Goal: Task Accomplishment & Management: Manage account settings

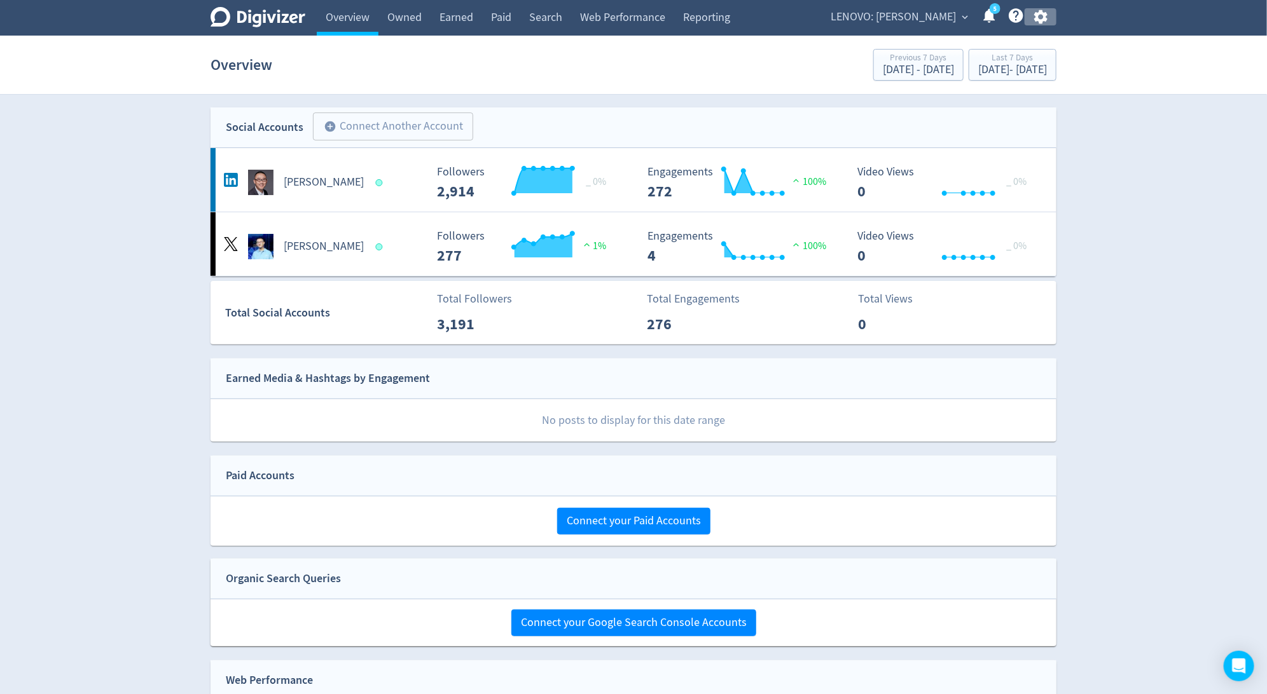
click at [1038, 20] on icon "button" at bounding box center [1039, 17] width 13 height 14
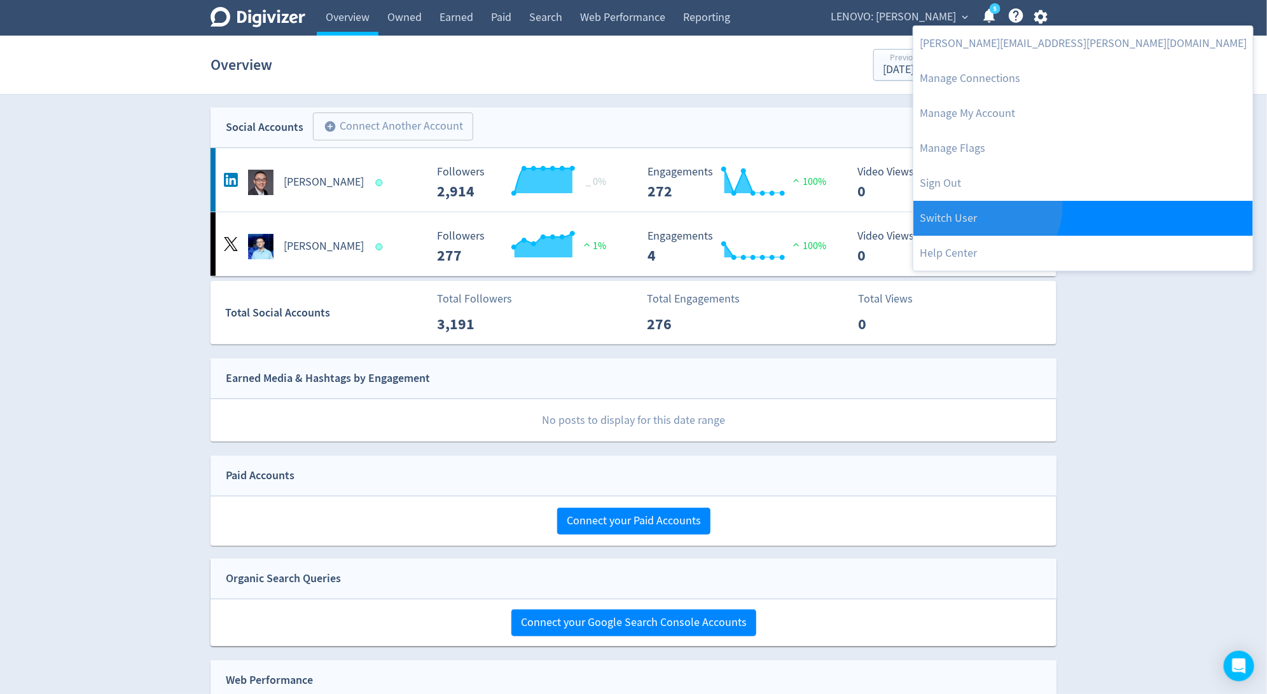
click at [984, 207] on link "Switch User" at bounding box center [1083, 218] width 340 height 35
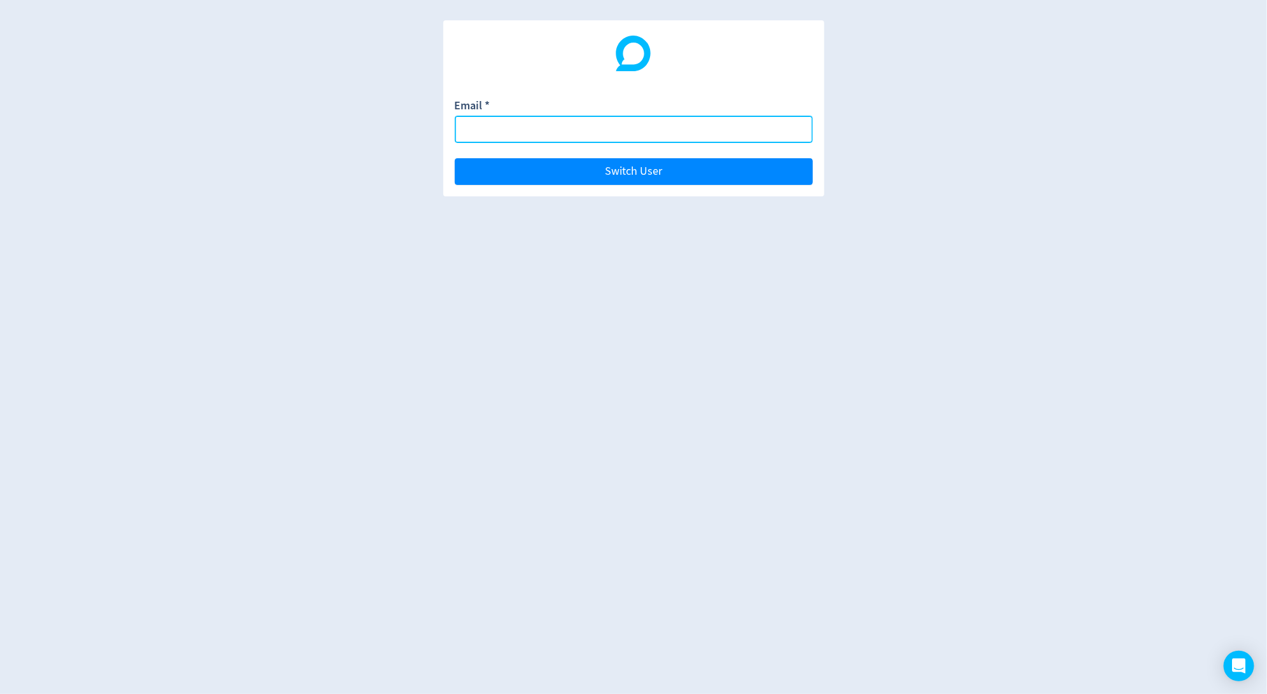
click at [774, 129] on input "Email *" at bounding box center [634, 129] width 358 height 27
click at [734, 129] on input "Email *" at bounding box center [634, 129] width 358 height 27
paste input "[EMAIL_ADDRESS][PERSON_NAME][DOMAIN_NAME]"
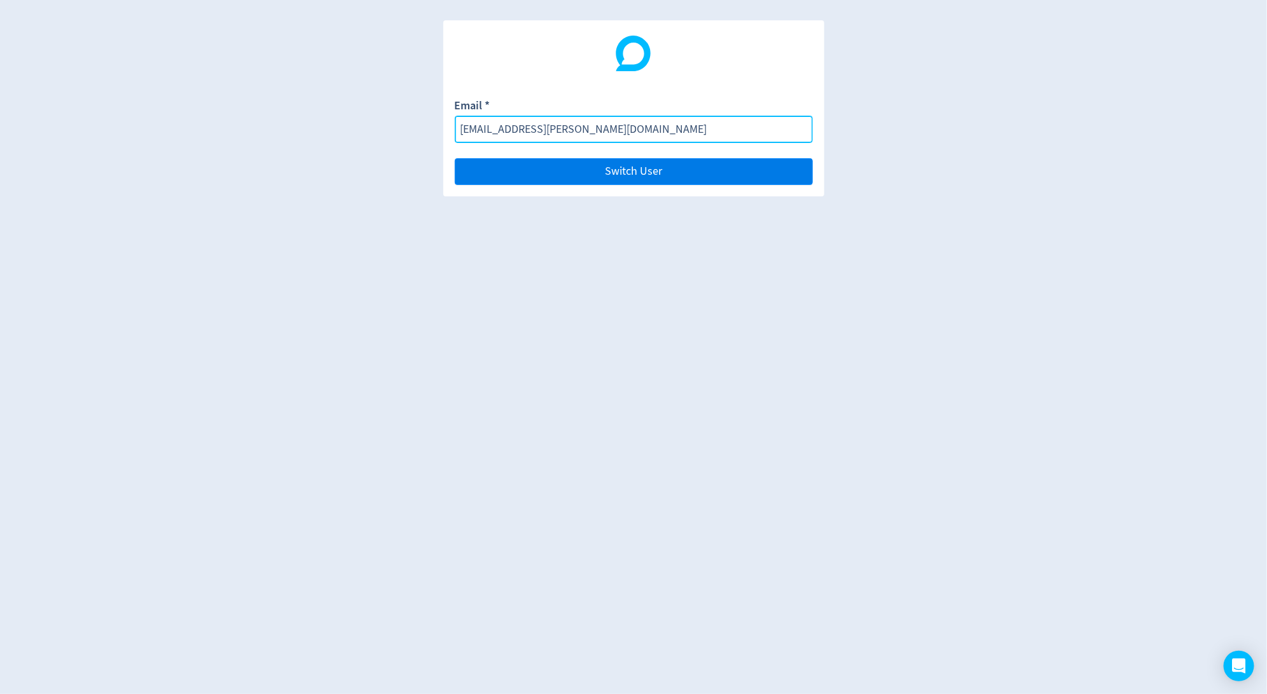
type input "[EMAIL_ADDRESS][PERSON_NAME][DOMAIN_NAME]"
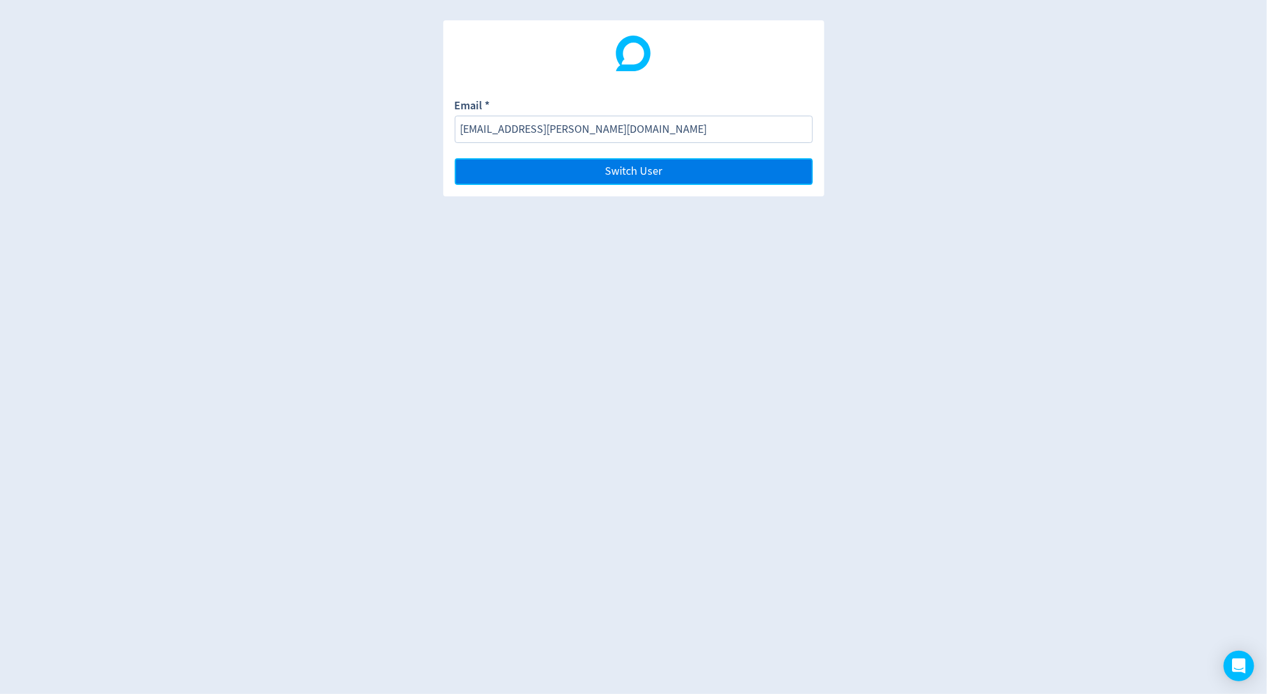
click at [739, 174] on button "Switch User" at bounding box center [634, 171] width 358 height 27
